Goal: Information Seeking & Learning: Understand process/instructions

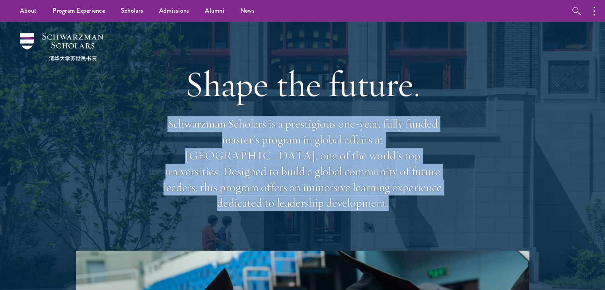
drag, startPoint x: 608, startPoint y: 24, endPoint x: 549, endPoint y: -31, distance: 80.7
click at [595, 10] on button "button" at bounding box center [595, 11] width 17 height 22
click at [508, 69] on div "Shape the future. Schwarzman Scholars is a prestigious one-year, fully funded m…" at bounding box center [302, 136] width 525 height 229
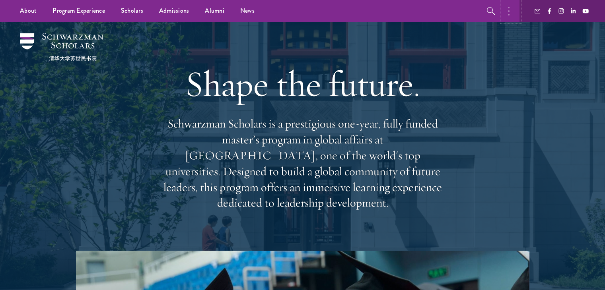
click at [507, 10] on button "button" at bounding box center [510, 11] width 17 height 22
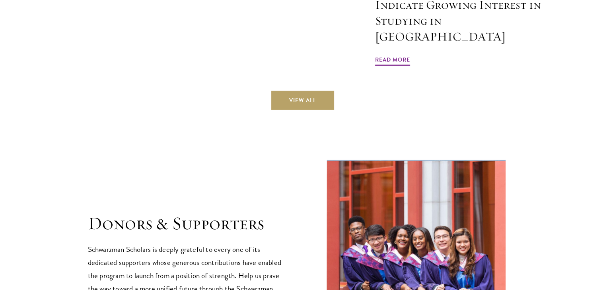
scroll to position [2205, 0]
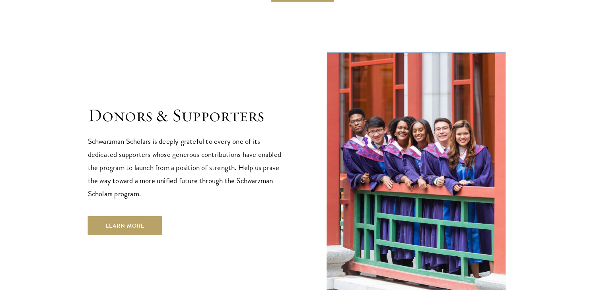
drag, startPoint x: 603, startPoint y: 253, endPoint x: 610, endPoint y: 279, distance: 26.9
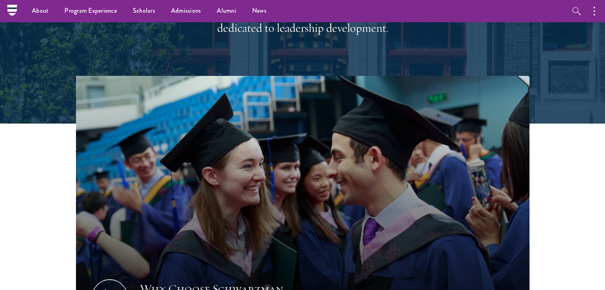
scroll to position [119, 0]
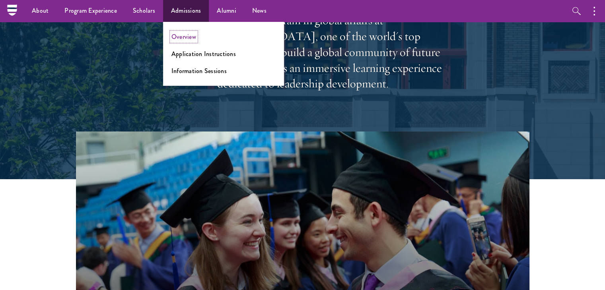
click at [188, 35] on link "Overview" at bounding box center [183, 36] width 25 height 9
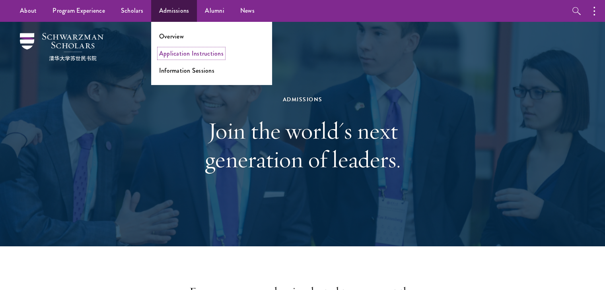
click at [191, 57] on link "Application Instructions" at bounding box center [191, 53] width 64 height 9
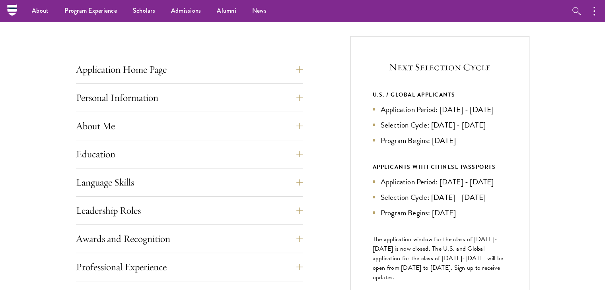
scroll to position [278, 0]
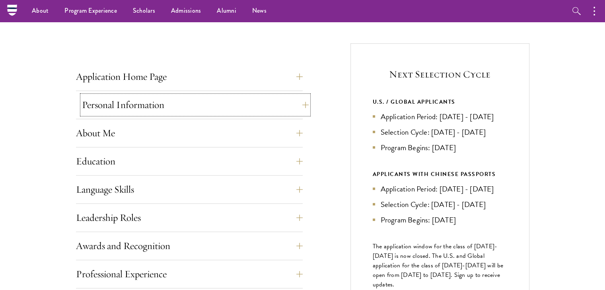
click at [272, 95] on button "Personal Information" at bounding box center [195, 104] width 227 height 19
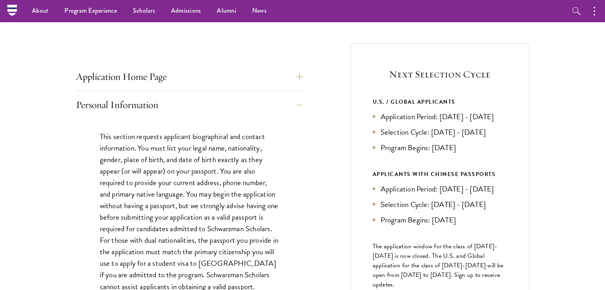
click at [274, 72] on button "Application Home Page" at bounding box center [195, 76] width 227 height 19
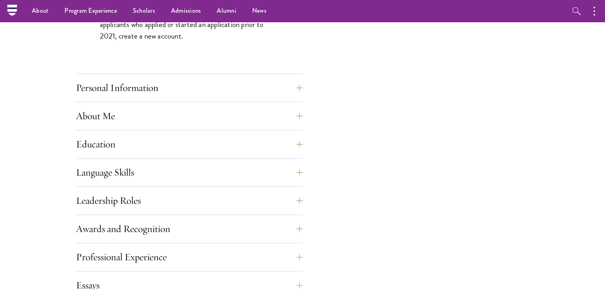
scroll to position [606, 0]
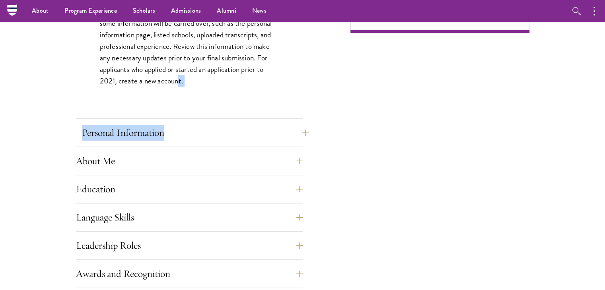
drag, startPoint x: 248, startPoint y: 108, endPoint x: 245, endPoint y: 123, distance: 15.5
click at [245, 123] on div "Application Home Page The online application form must be completed in English.…" at bounding box center [189, 141] width 227 height 802
click at [245, 123] on button "Personal Information" at bounding box center [195, 132] width 227 height 19
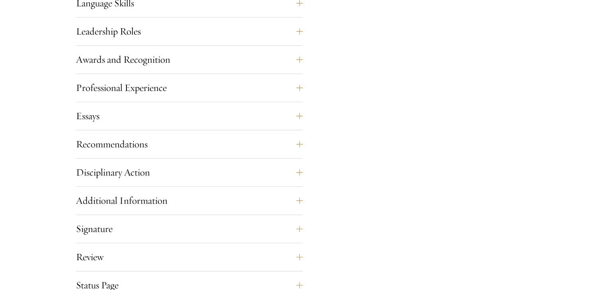
scroll to position [770, 0]
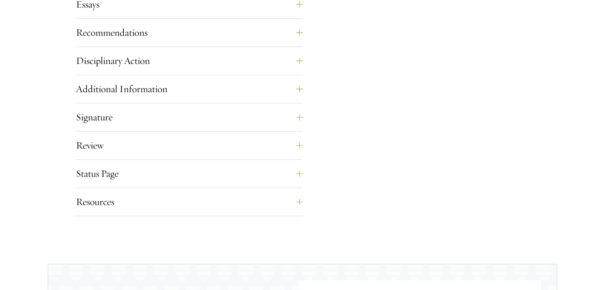
click at [189, 170] on button "Status Page" at bounding box center [195, 173] width 227 height 19
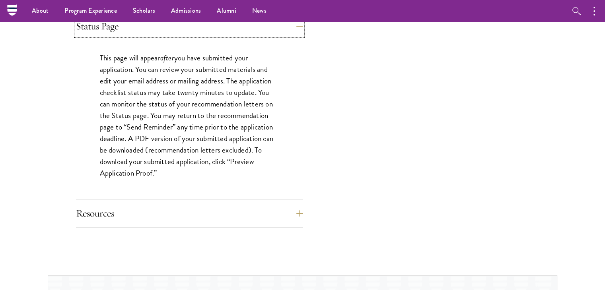
scroll to position [722, 0]
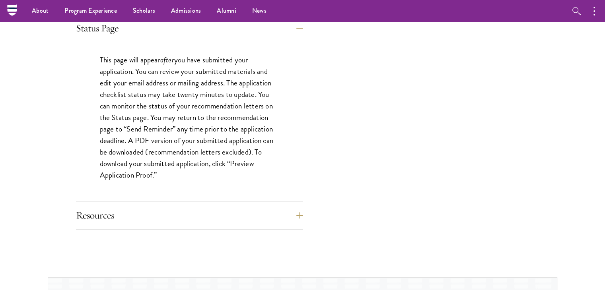
click at [178, 140] on p "This page will appear after you have submitted your application. You can review…" at bounding box center [189, 117] width 179 height 127
